Goal: Information Seeking & Learning: Learn about a topic

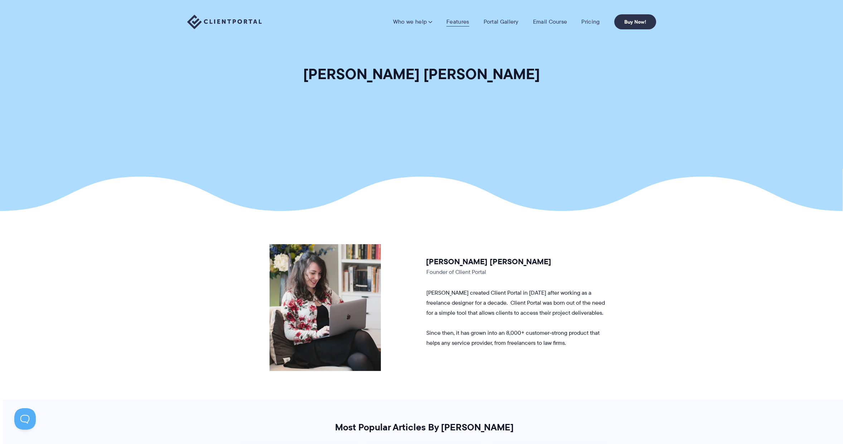
click at [454, 25] on link "Features" at bounding box center [457, 21] width 23 height 7
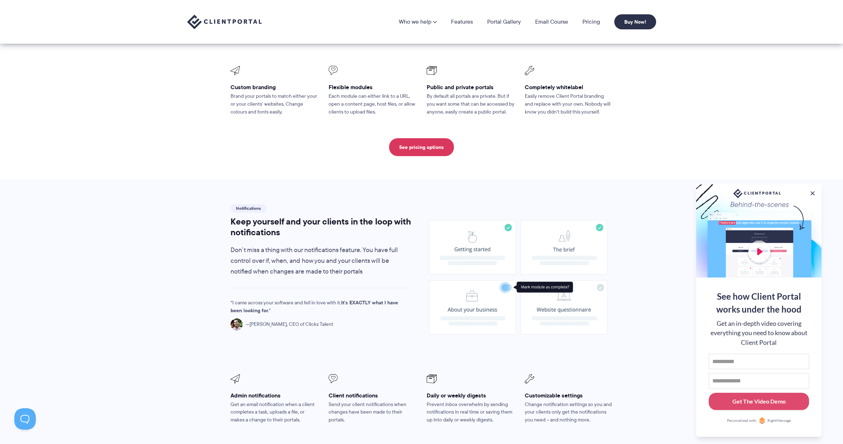
scroll to position [301, 0]
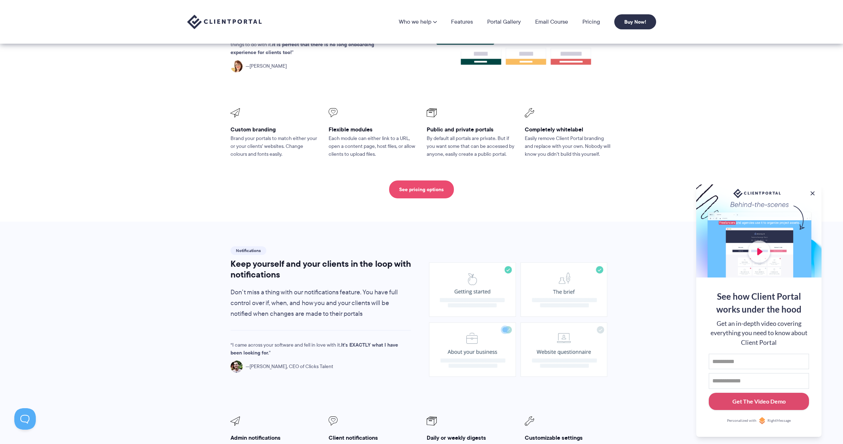
click at [420, 180] on link "See pricing options" at bounding box center [421, 189] width 65 height 18
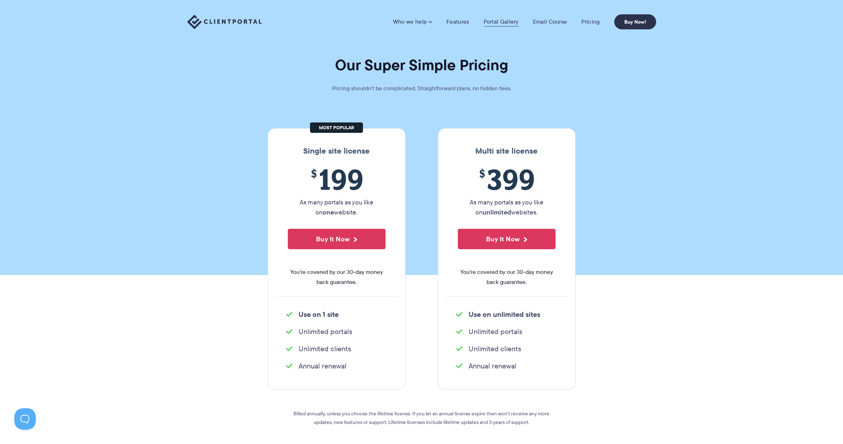
click at [499, 24] on link "Portal Gallery" at bounding box center [501, 21] width 35 height 7
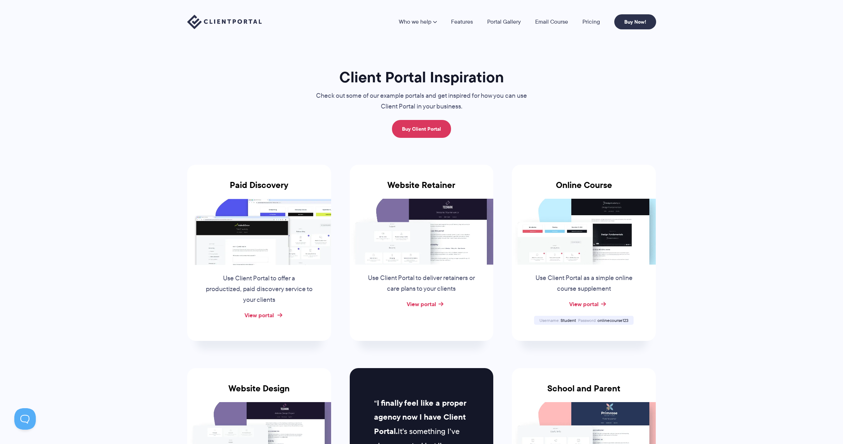
click at [256, 315] on link "View portal" at bounding box center [258, 315] width 29 height 9
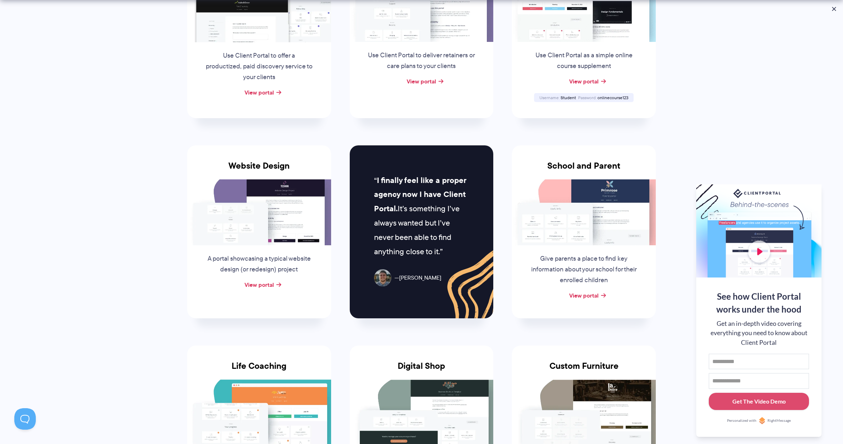
scroll to position [291, 0]
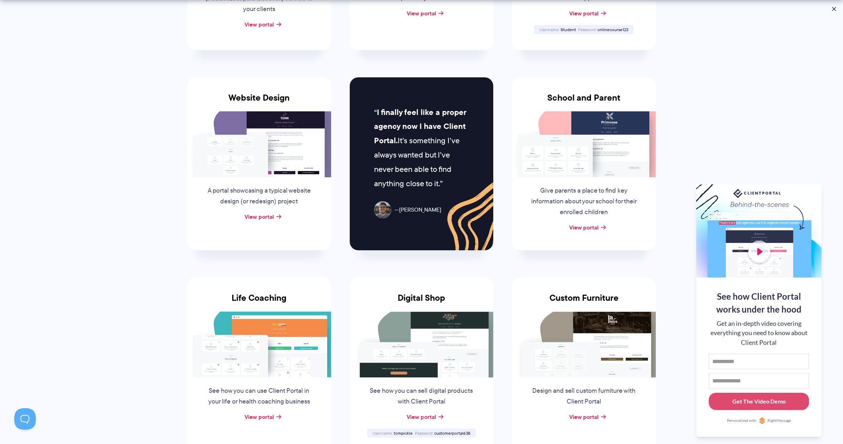
click at [259, 158] on img at bounding box center [259, 144] width 144 height 66
click at [263, 215] on link "View portal" at bounding box center [258, 216] width 29 height 9
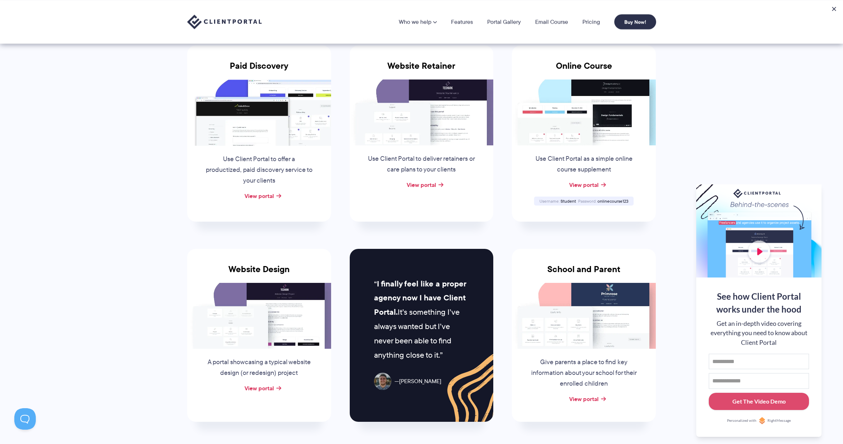
scroll to position [0, 0]
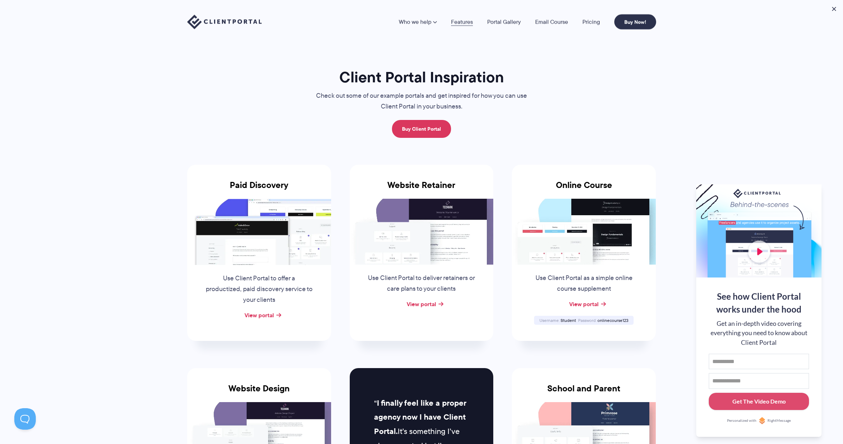
click at [460, 22] on link "Features" at bounding box center [462, 22] width 22 height 6
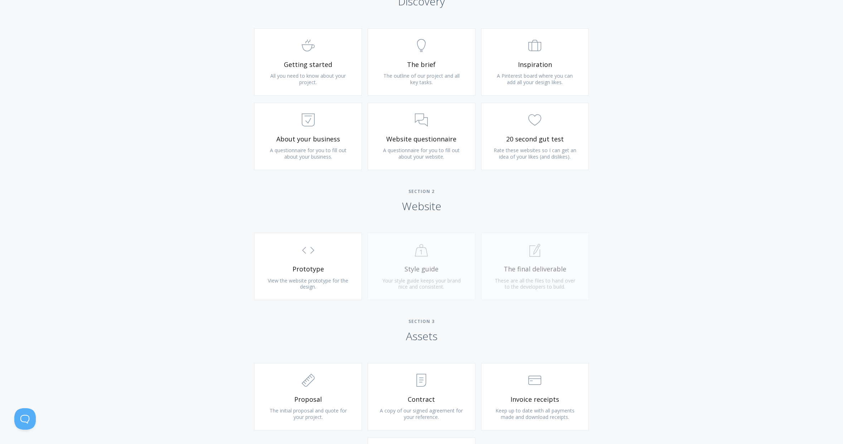
scroll to position [449, 0]
click at [347, 86] on link ".st0{fill:none;stroke:#000000;stroke-width:2;stroke-miterlimit:10;} Untitled-22…" at bounding box center [308, 60] width 108 height 67
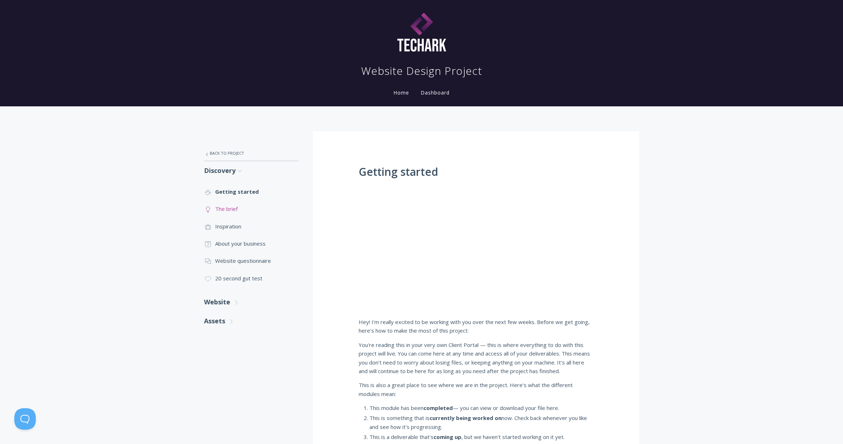
click at [236, 211] on link ".st0{fill:none;stroke:#000000;stroke-width:2;stroke-miterlimit:10;} Untitled-14…" at bounding box center [251, 208] width 95 height 17
click at [268, 263] on link ".st0{fill:none;stroke:#000000;stroke-width:2;stroke-miterlimit:10;} 3. Communic…" at bounding box center [251, 260] width 95 height 17
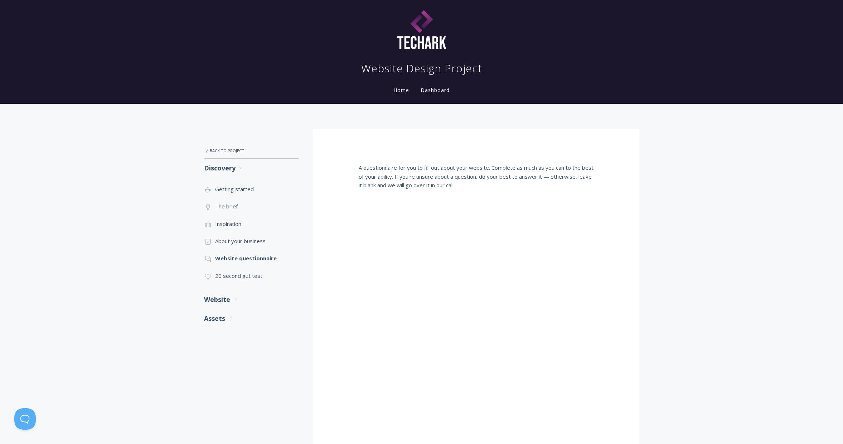
scroll to position [3, 0]
click at [258, 277] on link ".cls-1{fill:none;stroke:#000;stroke-miterlimit:10;stroke-width:2px;} 1. General…" at bounding box center [251, 275] width 95 height 17
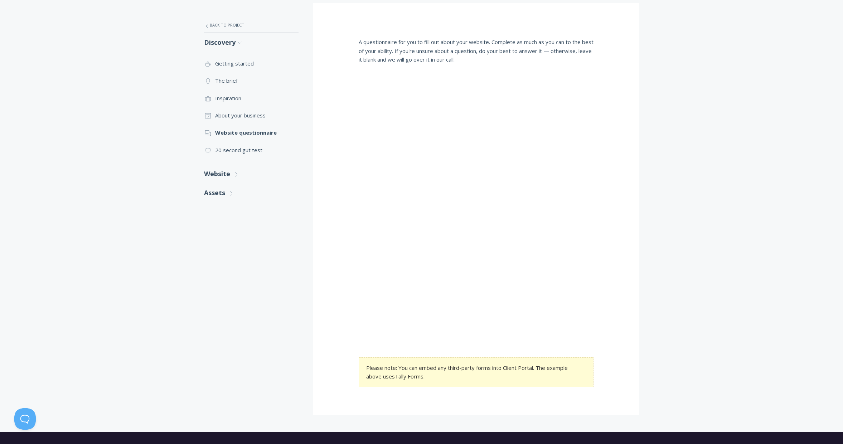
scroll to position [128, 0]
click at [232, 175] on link "Website .st0{fill:none;stroke:#000000;stroke-width:2;stroke-miterlimit:10;} Unt…" at bounding box center [251, 174] width 95 height 19
click at [237, 197] on link ".st0{fill:none;stroke:#000000;stroke-width:2;stroke-miterlimit:10;} Untitled-16…" at bounding box center [251, 195] width 95 height 17
click at [226, 255] on link "Assets .st0{fill:none;stroke:#000000;stroke-width:2;stroke-miterlimit:10;} Unti…" at bounding box center [251, 253] width 95 height 19
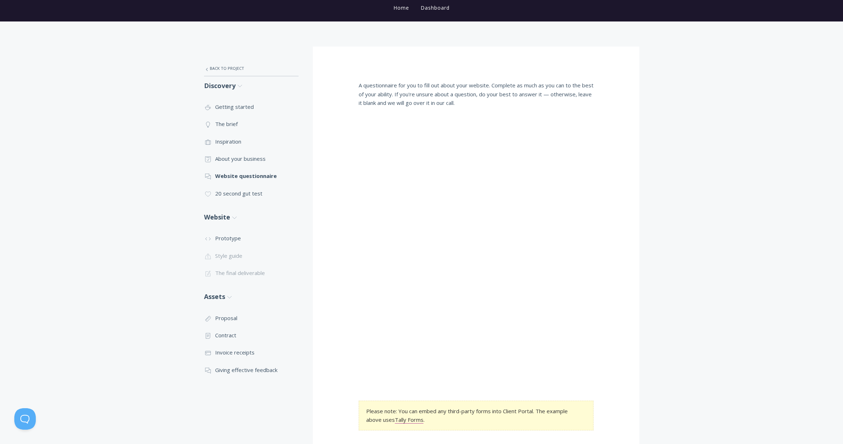
scroll to position [54, 0]
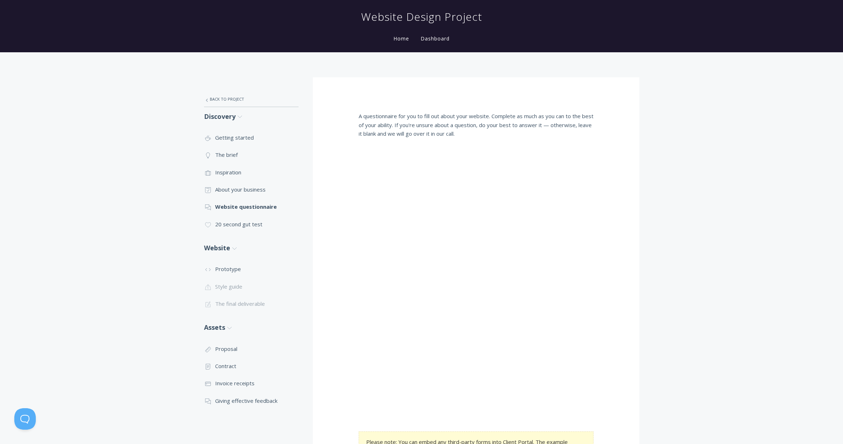
click at [401, 40] on link "Home" at bounding box center [401, 38] width 19 height 7
click at [436, 37] on link "Dashboard" at bounding box center [435, 38] width 32 height 7
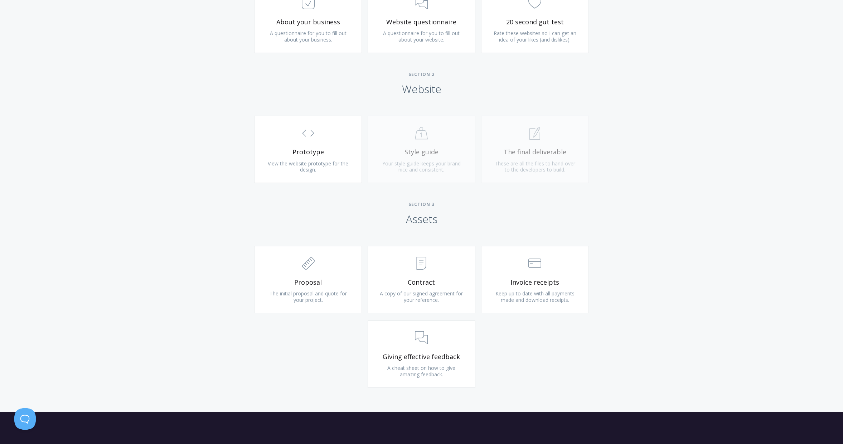
scroll to position [335, 0]
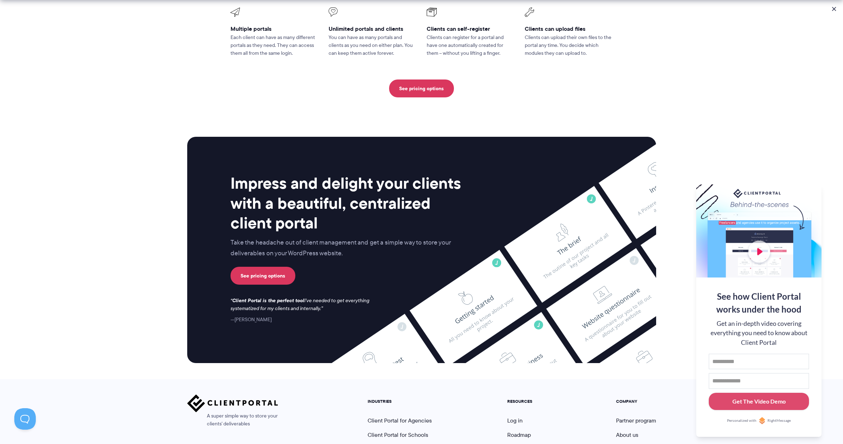
scroll to position [1767, 0]
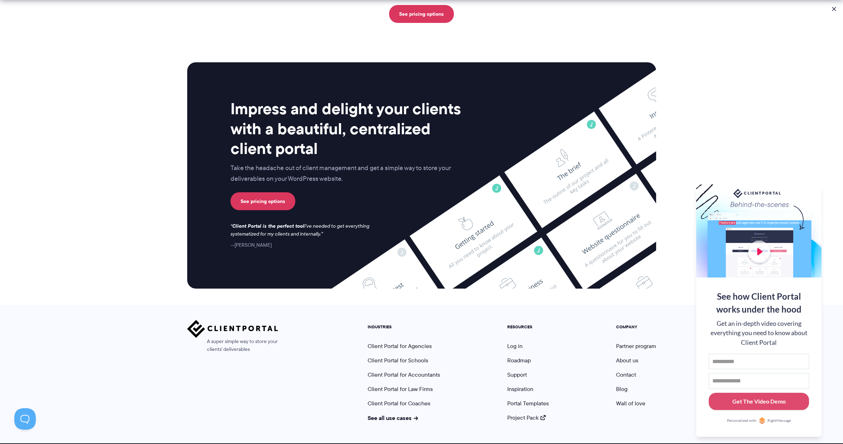
click at [486, 334] on nav "INDUSTRIES Client Portal for Agencies Client Portal for Schools Client Portal f…" at bounding box center [511, 371] width 299 height 102
click at [407, 385] on link "Client Portal for Law Firms" at bounding box center [400, 389] width 65 height 8
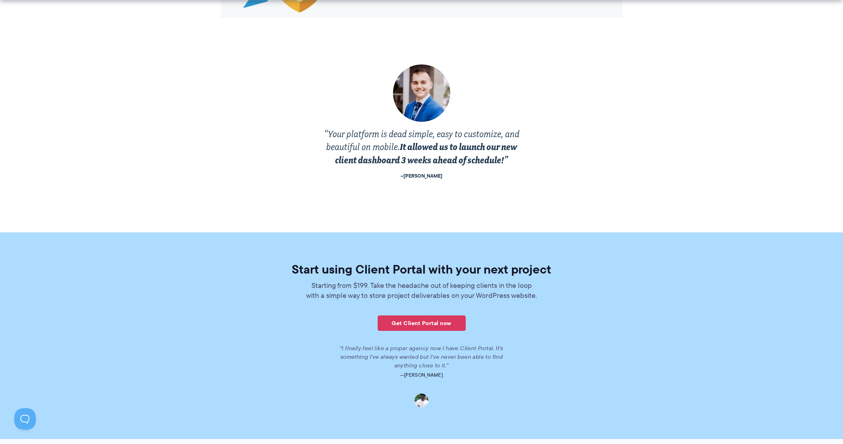
scroll to position [1440, 0]
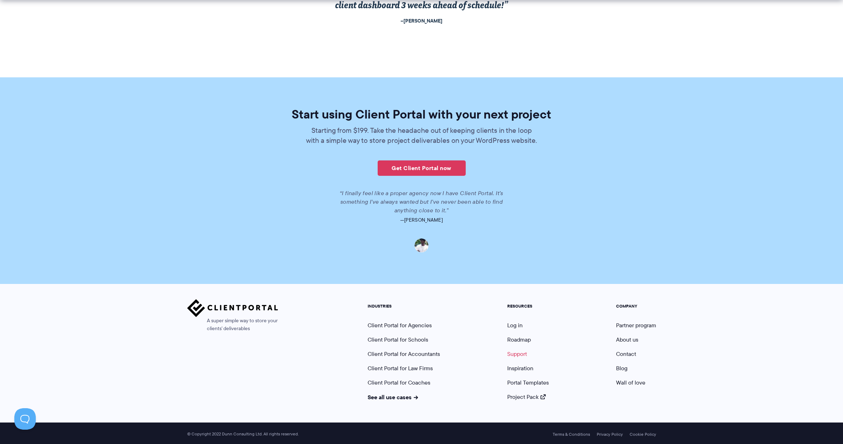
click link "Support"
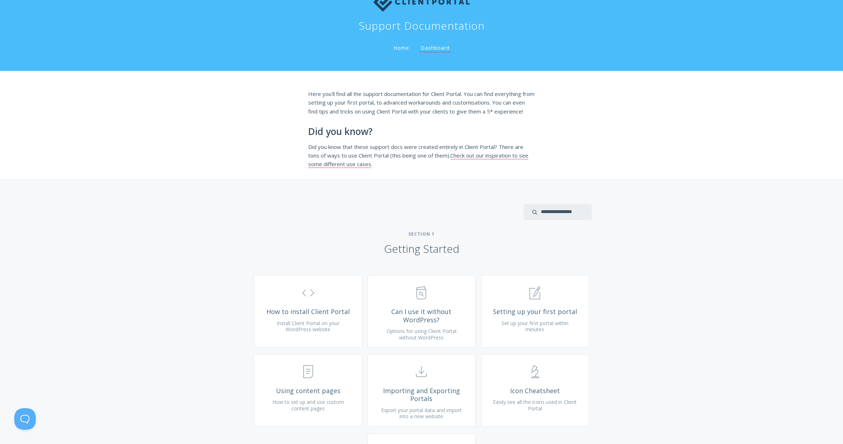
scroll to position [194, 0]
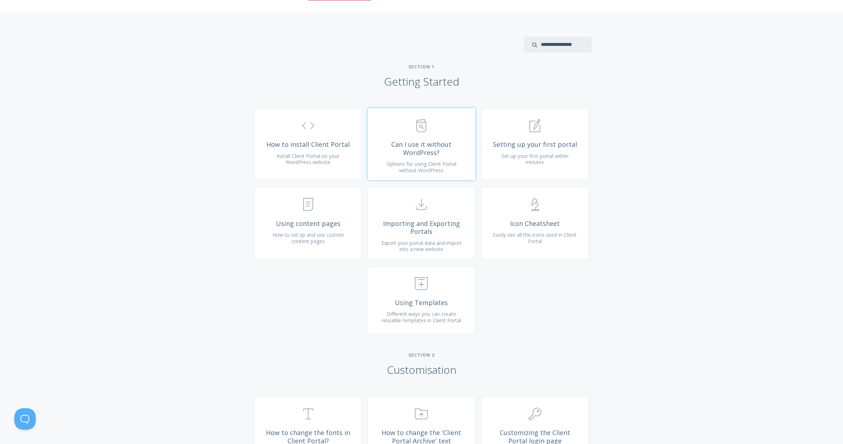
click at [462, 178] on link ".st0{fill:none;stroke:#000000;stroke-width:2;stroke-miterlimit:10;} Untitled-13…" at bounding box center [422, 144] width 108 height 72
click at [528, 259] on link ".st0{fill:none;stroke:#000000;stroke-width:2;stroke-miterlimit:10;} Untitled-25…" at bounding box center [535, 223] width 108 height 72
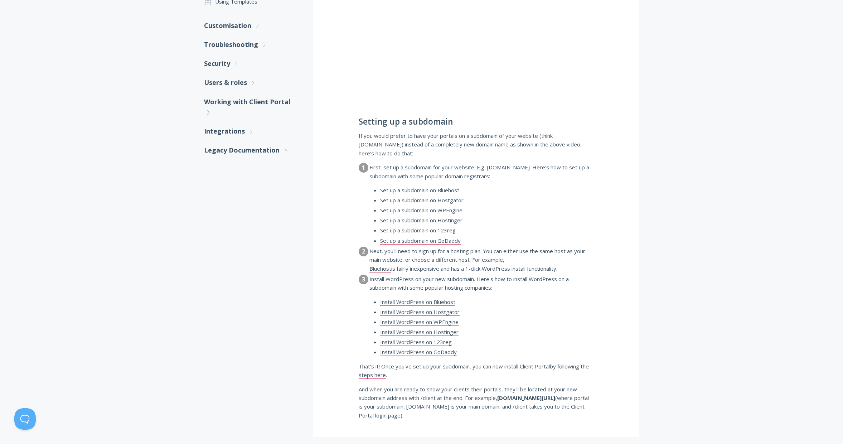
scroll to position [349, 0]
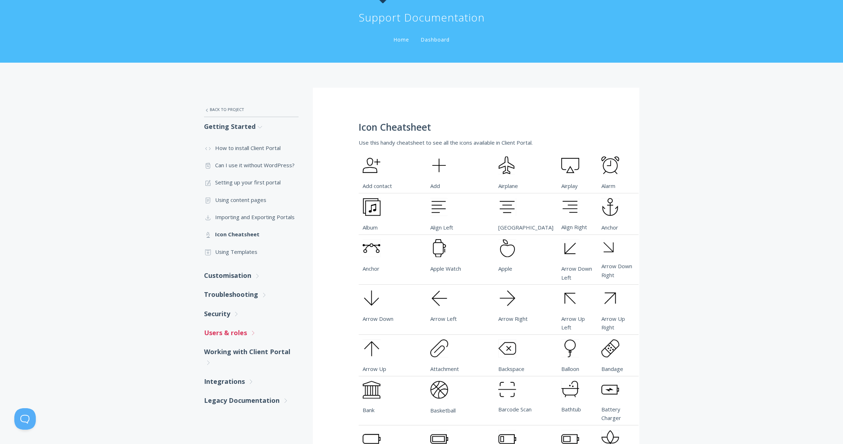
scroll to position [80, 0]
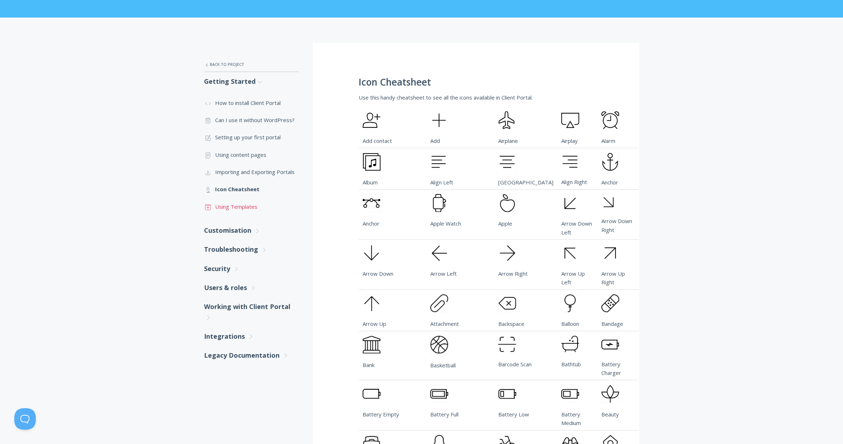
click at [251, 205] on link ".st0{fill:none;stroke:#000000;stroke-width:2;stroke-miterlimit:10;} Untitled-18…" at bounding box center [251, 206] width 95 height 17
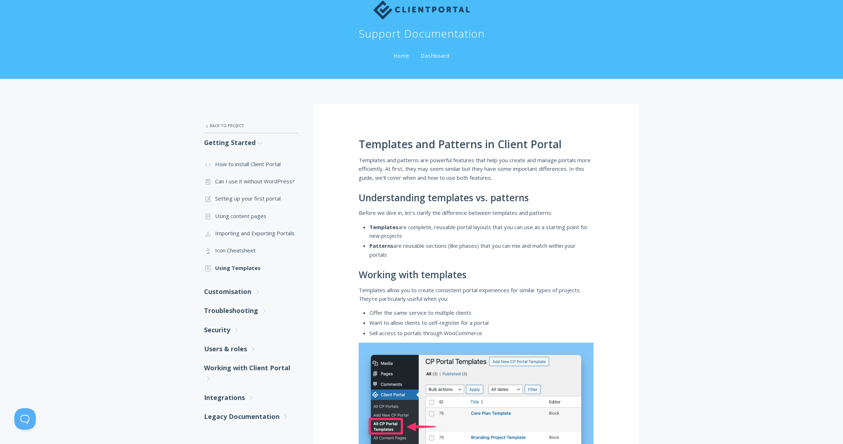
scroll to position [109, 0]
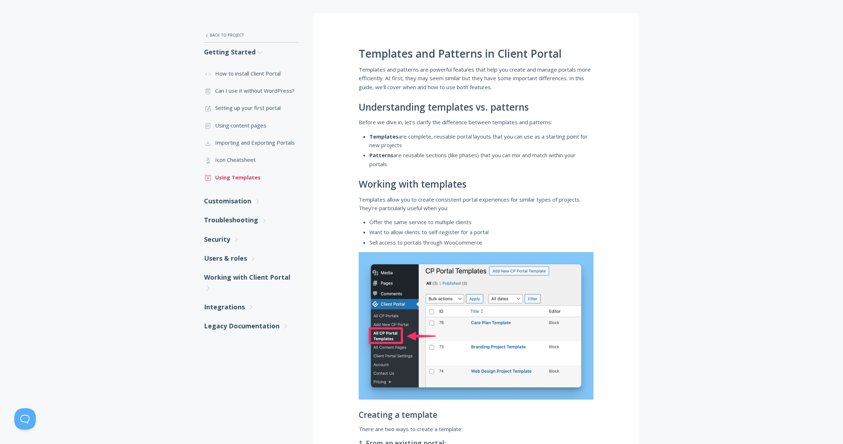
click at [257, 179] on link ".st0{fill:none;stroke:#000000;stroke-width:2;stroke-miterlimit:10;} Untitled-18…" at bounding box center [251, 177] width 95 height 17
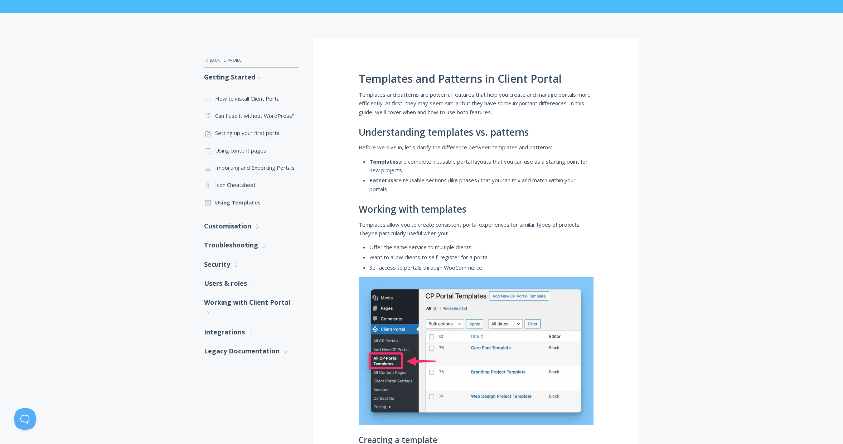
scroll to position [110, 0]
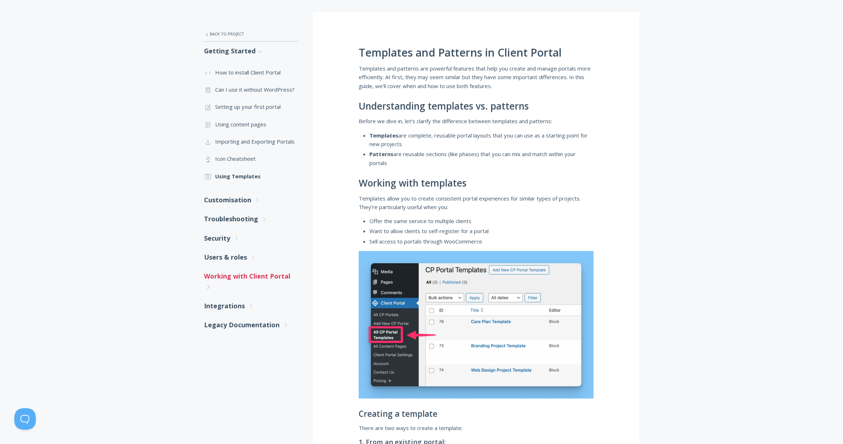
click at [282, 278] on link "Working with Client Portal .st0{fill:none;stroke:#000000;stroke-width:2;stroke-…" at bounding box center [251, 282] width 95 height 30
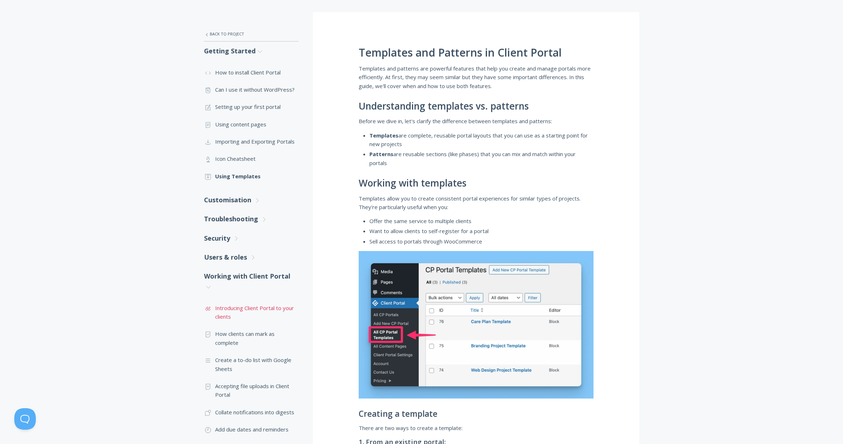
click at [288, 309] on link ".st0{fill:none;stroke:#000000;stroke-width:2;stroke-miterlimit:10;} Untitled-16…" at bounding box center [251, 312] width 95 height 26
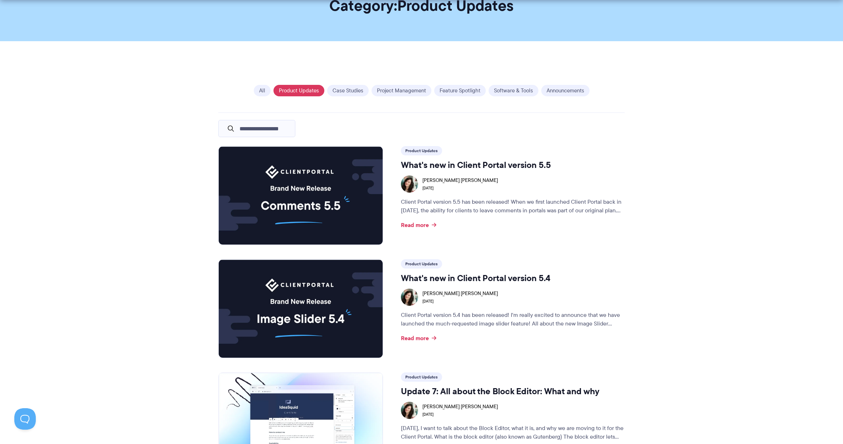
scroll to position [69, 0]
